Goal: Transaction & Acquisition: Subscribe to service/newsletter

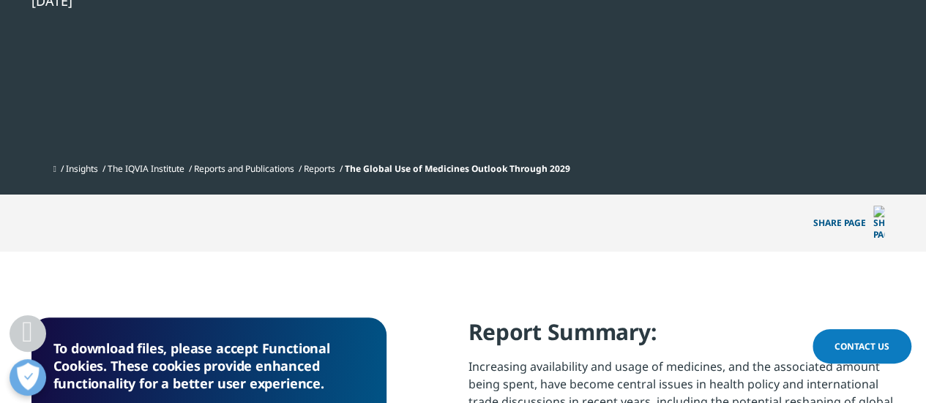
scroll to position [706, 0]
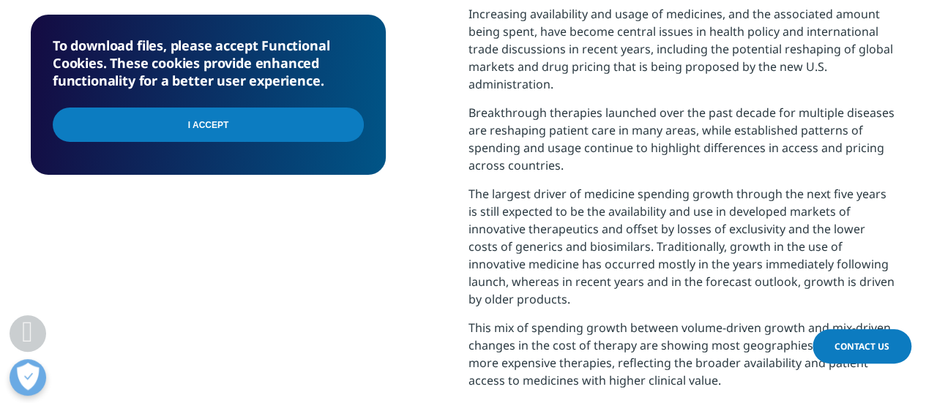
click at [147, 127] on input "I Accept" at bounding box center [208, 125] width 311 height 34
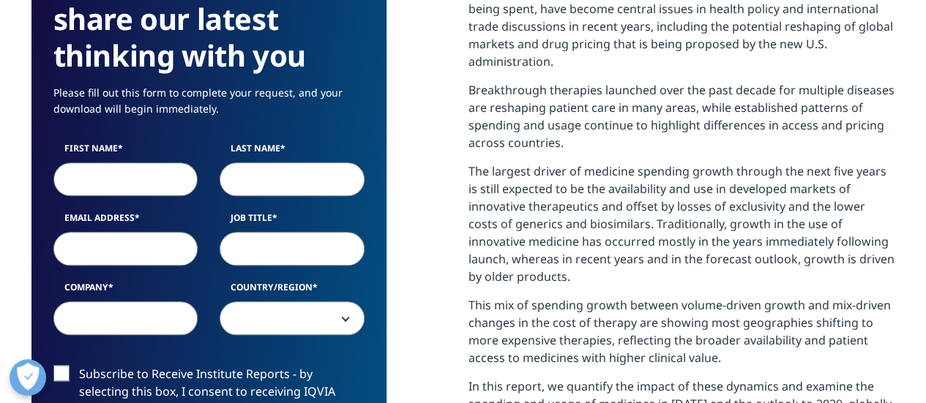
click at [143, 169] on input "First Name" at bounding box center [125, 180] width 145 height 34
type input "Kevin"
type input "McDermott"
type input "mcdermottkevin272@gmail.com"
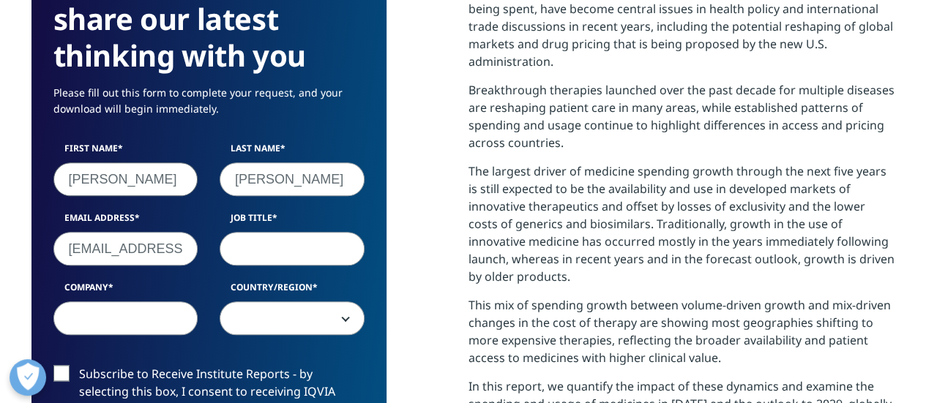
type input "independent"
select select "[GEOGRAPHIC_DATA]"
click at [245, 258] on input "Job Title" at bounding box center [292, 249] width 145 height 34
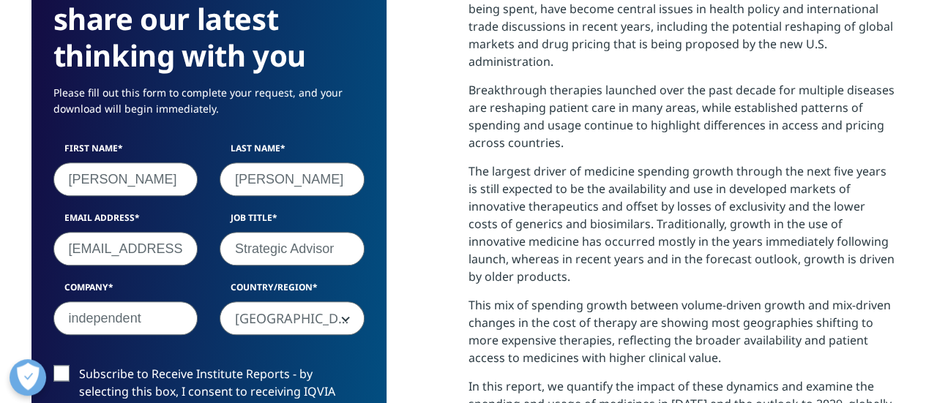
type input "Strategic Advisor"
click at [67, 371] on label "Subscribe to Receive Institute Reports - by selecting this box, I consent to re…" at bounding box center [208, 395] width 311 height 61
click at [79, 365] on input "Subscribe to Receive Institute Reports - by selecting this box, I consent to re…" at bounding box center [79, 365] width 0 height 0
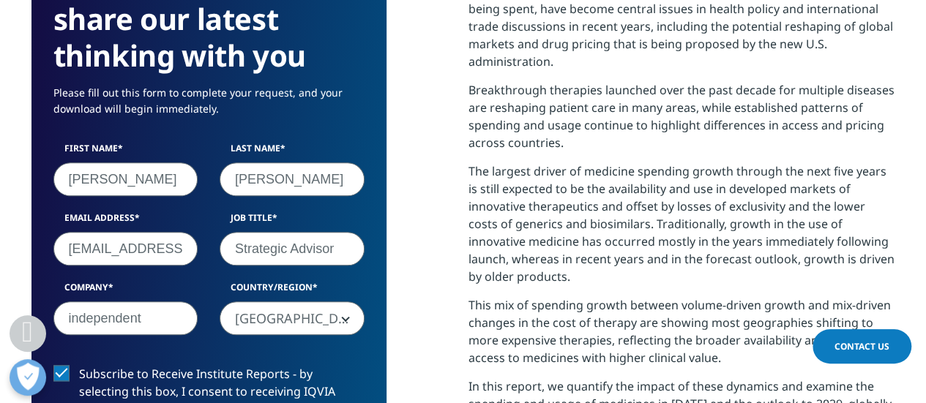
scroll to position [1059, 0]
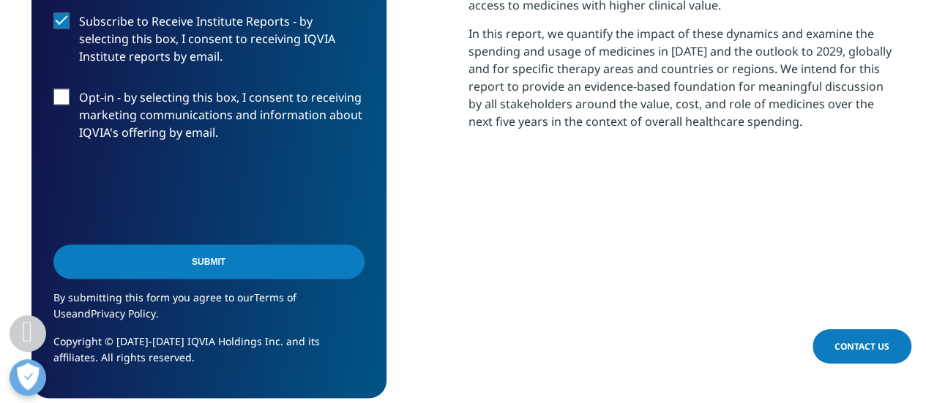
click at [63, 97] on label "Opt-in - by selecting this box, I consent to receiving marketing communications…" at bounding box center [208, 119] width 311 height 61
click at [79, 89] on input "Opt-in - by selecting this box, I consent to receiving marketing communications…" at bounding box center [79, 89] width 0 height 0
click at [183, 261] on input "Submit" at bounding box center [208, 262] width 311 height 34
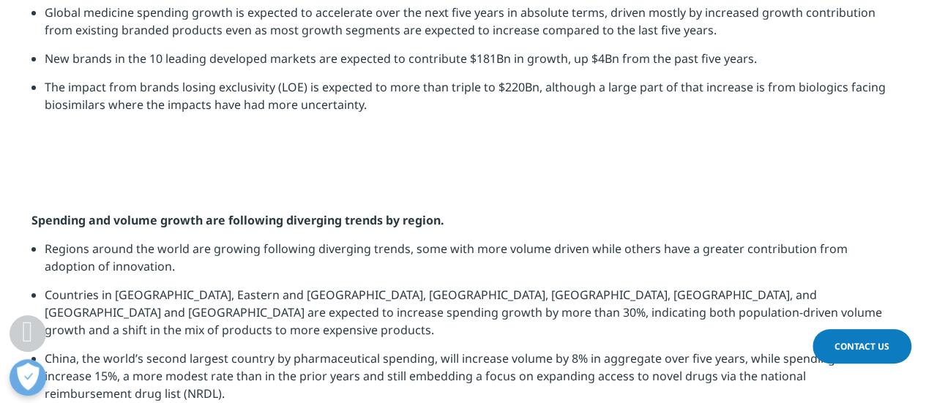
scroll to position [2787, 0]
